Goal: Understand process/instructions

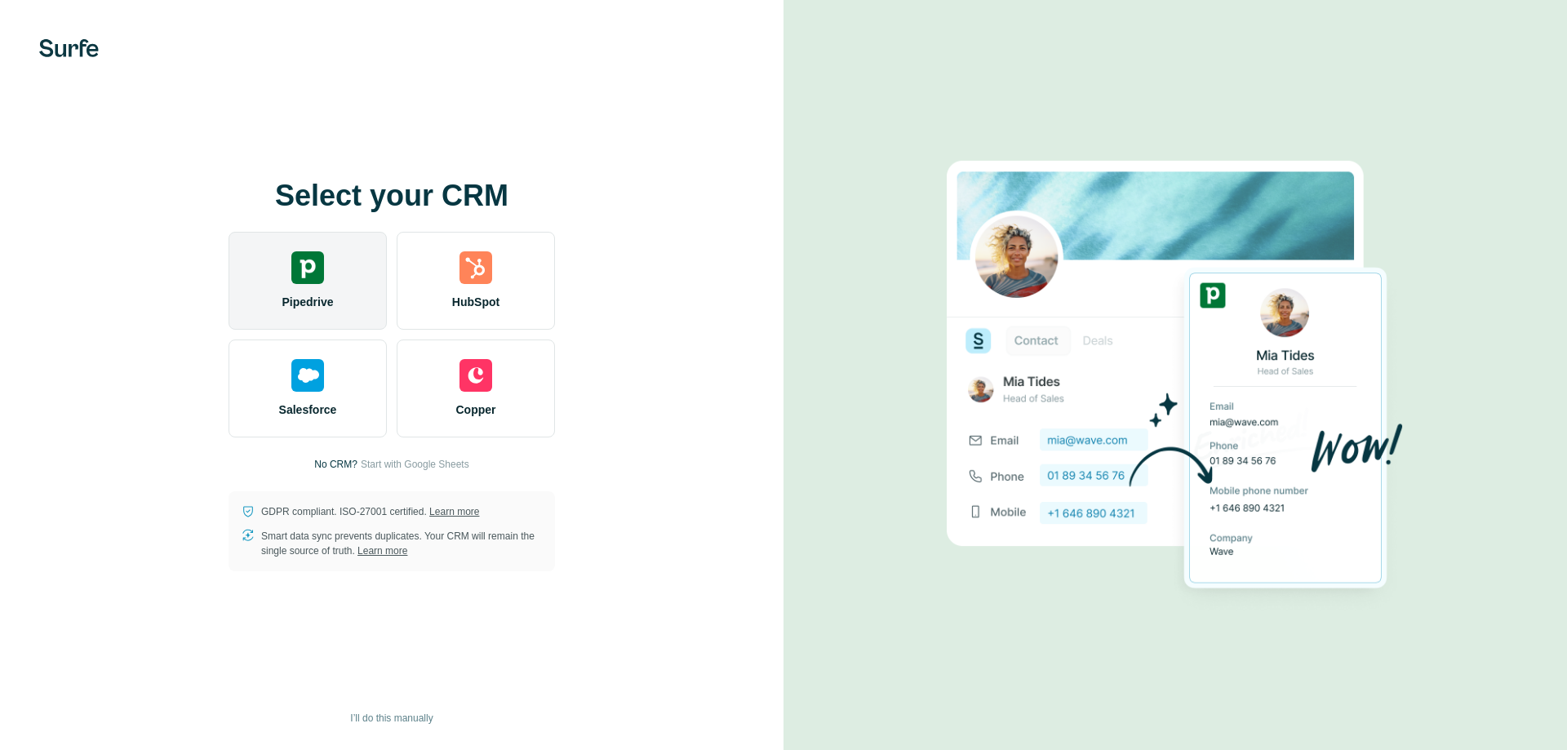
click at [331, 307] on span "Pipedrive" at bounding box center [306, 302] width 51 height 16
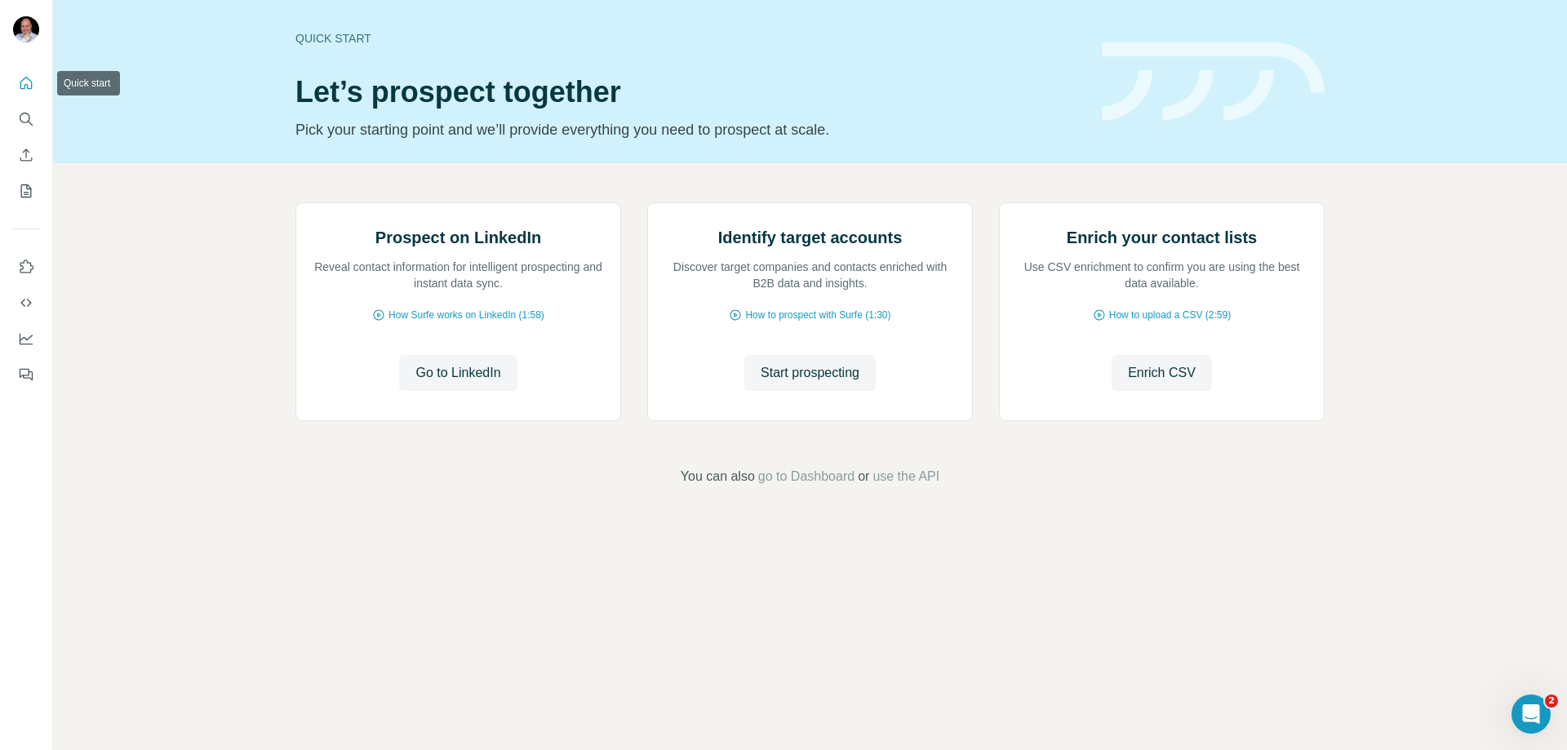
click at [16, 90] on button "Quick start" at bounding box center [26, 83] width 26 height 29
